Goal: Task Accomplishment & Management: Manage account settings

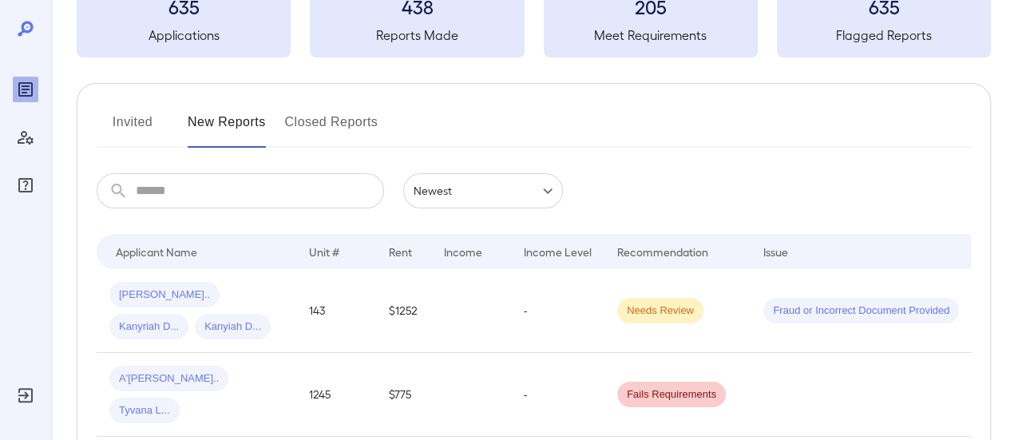
scroll to position [239, 0]
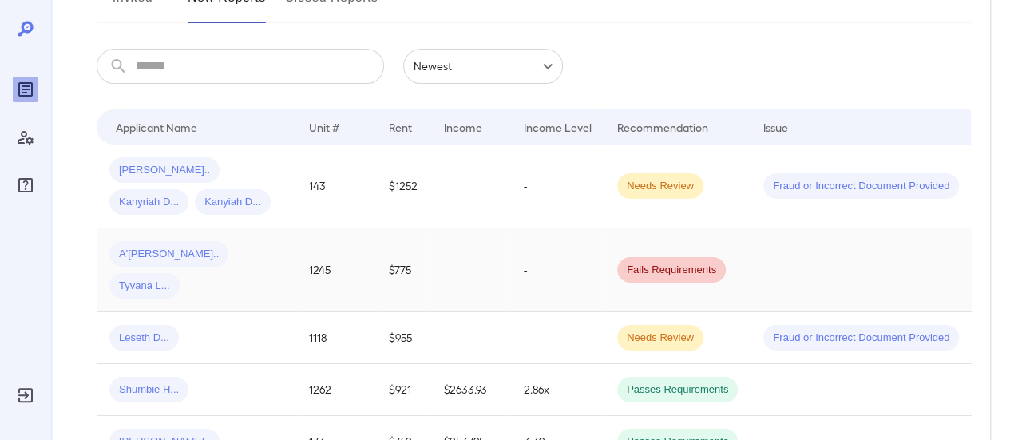
click at [141, 255] on span "A'[PERSON_NAME].." at bounding box center [168, 254] width 119 height 15
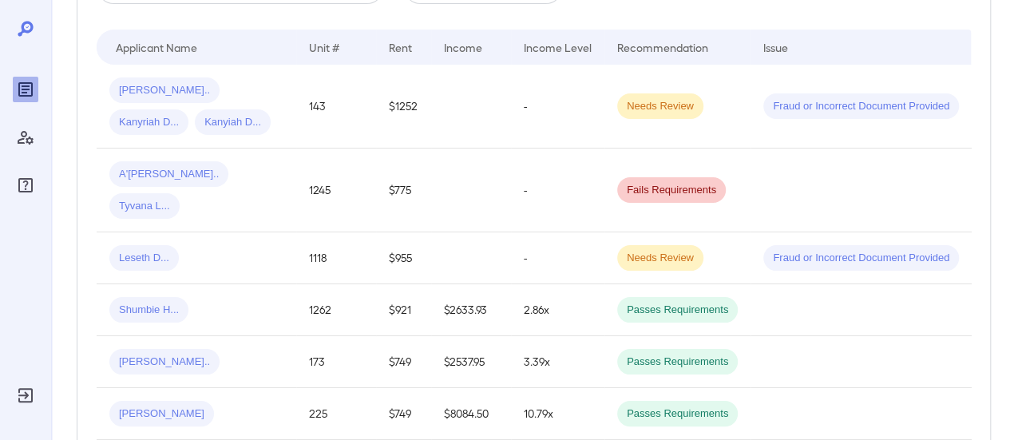
drag, startPoint x: 225, startPoint y: 169, endPoint x: 236, endPoint y: 173, distance: 11.9
click at [180, 199] on span "Tyvana L..." at bounding box center [144, 206] width 70 height 15
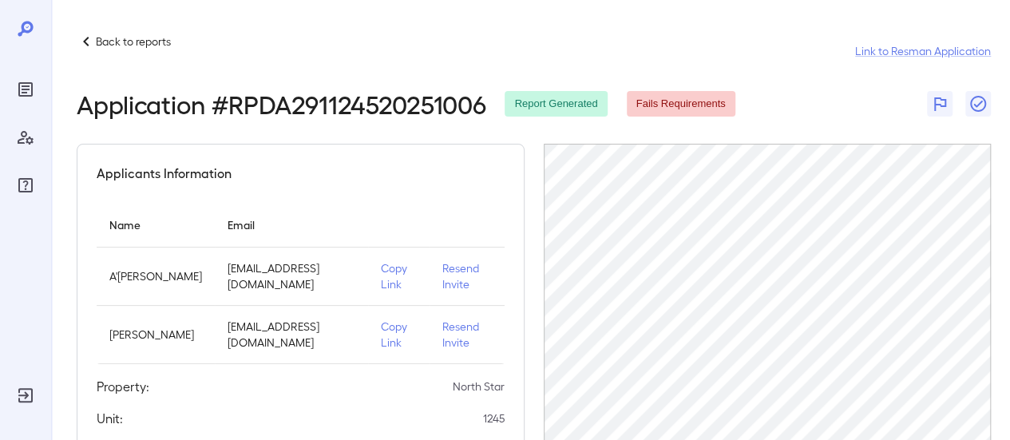
click at [124, 42] on p "Back to reports" at bounding box center [133, 42] width 75 height 16
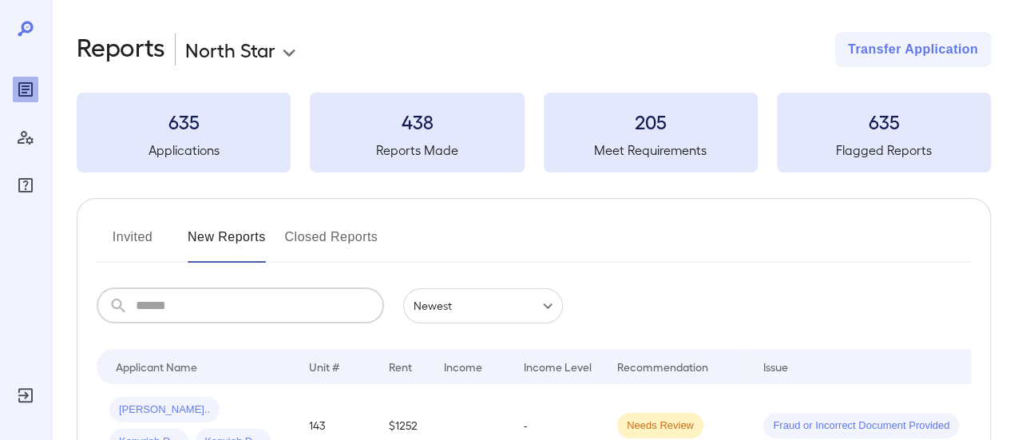
click at [179, 305] on input "text" at bounding box center [260, 305] width 248 height 35
type input "****"
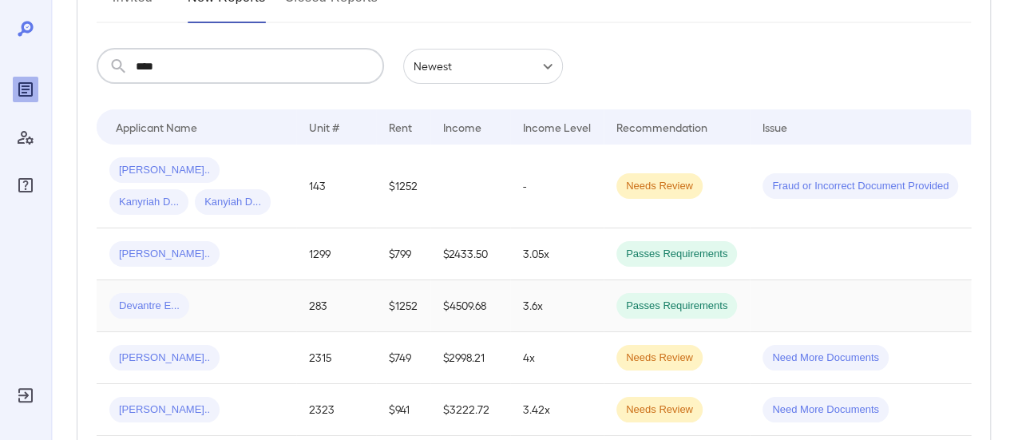
click at [189, 308] on div "Devantre E..." at bounding box center [196, 306] width 174 height 26
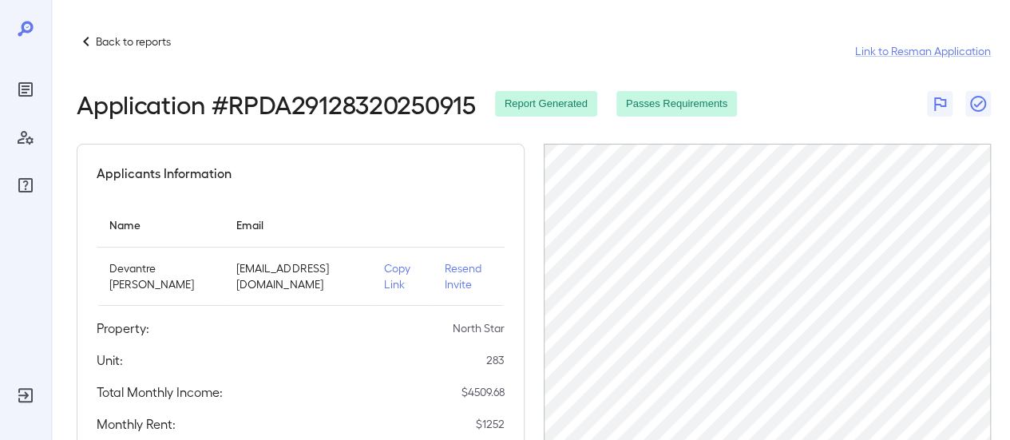
click at [117, 45] on p "Back to reports" at bounding box center [133, 42] width 75 height 16
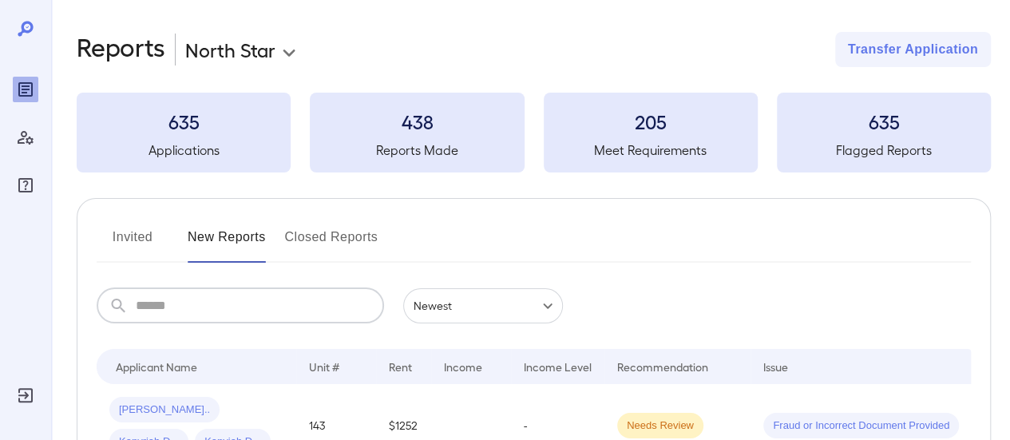
click at [168, 307] on input "text" at bounding box center [260, 305] width 248 height 35
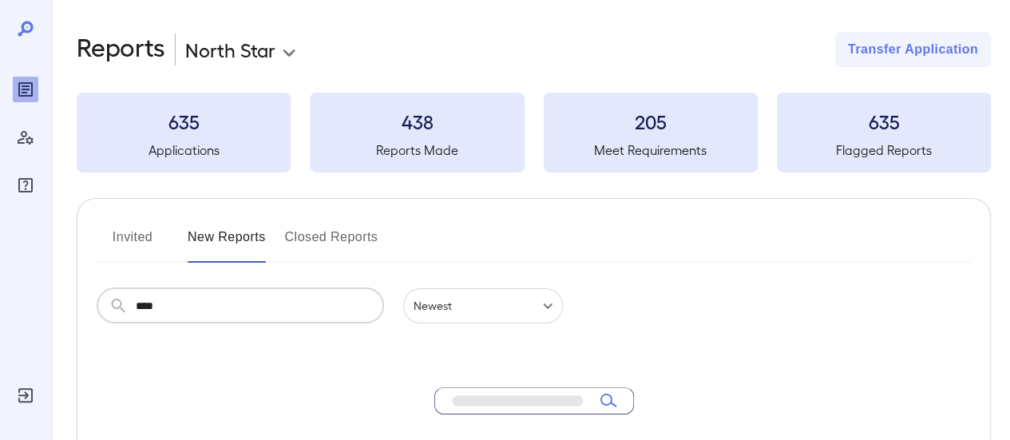
type input "****"
click at [133, 237] on button "Invited" at bounding box center [133, 243] width 72 height 38
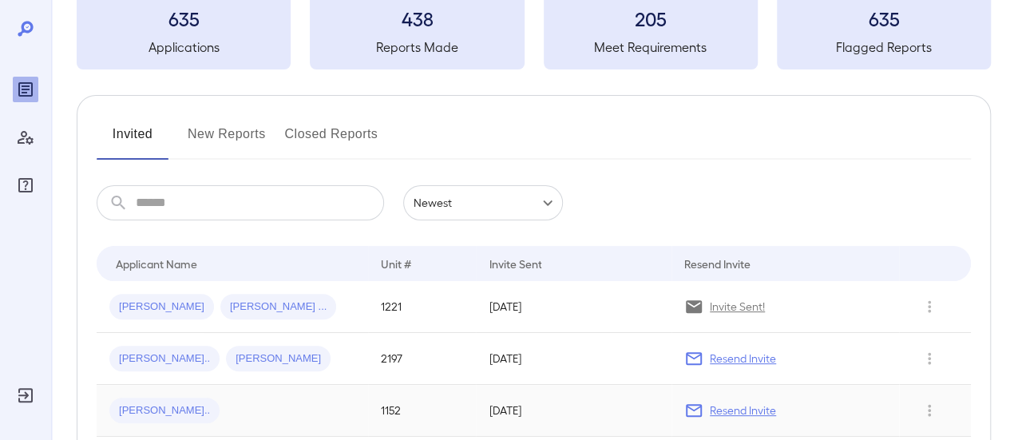
scroll to position [160, 0]
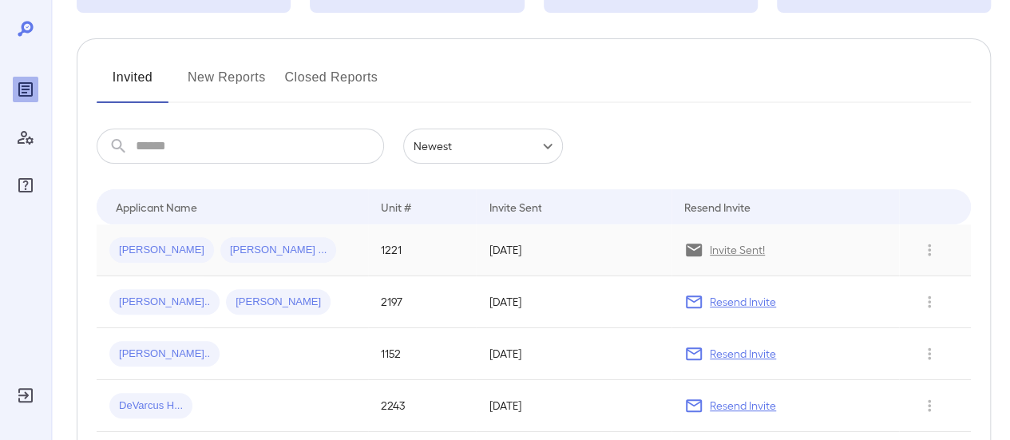
click at [273, 245] on div "[PERSON_NAME] [PERSON_NAME] ..." at bounding box center [232, 250] width 246 height 26
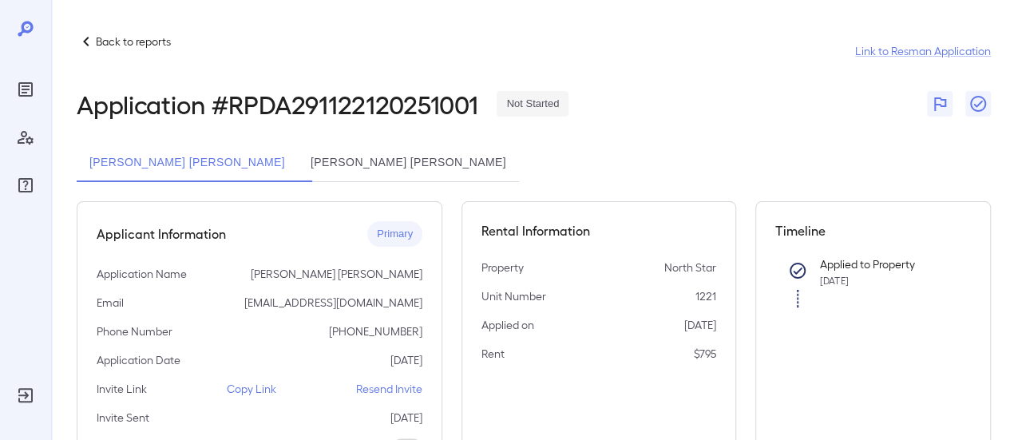
click at [239, 385] on p "Copy Link" at bounding box center [251, 389] width 49 height 16
drag, startPoint x: 264, startPoint y: 302, endPoint x: 436, endPoint y: 298, distance: 171.6
click at [436, 298] on div "Applicant Information Primary Application Name [PERSON_NAME] [PERSON_NAME] Emai…" at bounding box center [260, 361] width 366 height 321
copy p "[EMAIL_ADDRESS][DOMAIN_NAME]"
click at [127, 46] on p "Back to reports" at bounding box center [133, 42] width 75 height 16
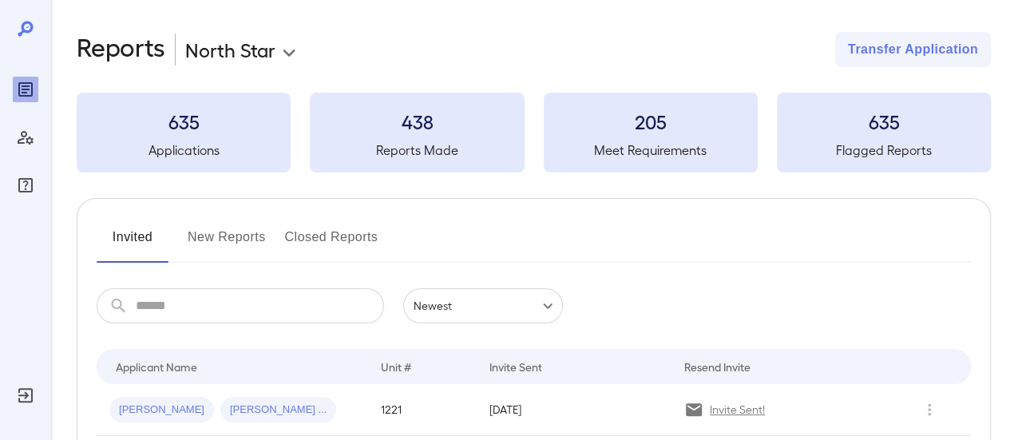
drag, startPoint x: 241, startPoint y: 239, endPoint x: 233, endPoint y: 57, distance: 182.1
click at [240, 239] on button "New Reports" at bounding box center [227, 243] width 78 height 38
